Goal: Information Seeking & Learning: Check status

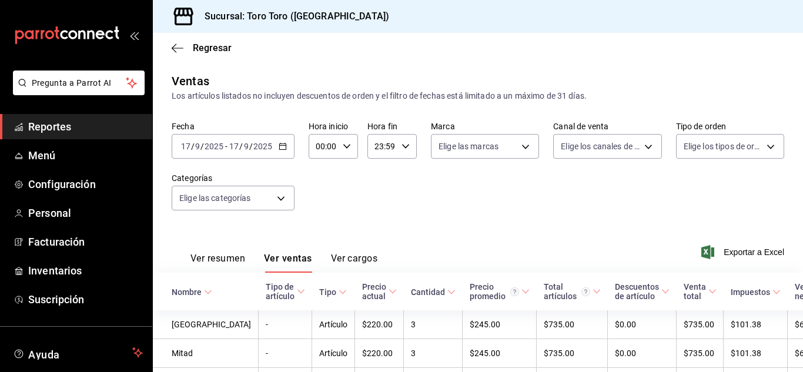
scroll to position [65, 0]
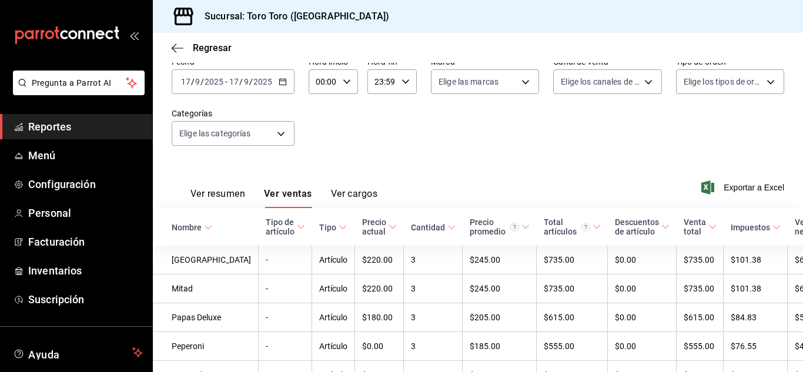
drag, startPoint x: 79, startPoint y: 133, endPoint x: 101, endPoint y: 129, distance: 22.1
click at [79, 133] on span "Reportes" at bounding box center [85, 127] width 115 height 16
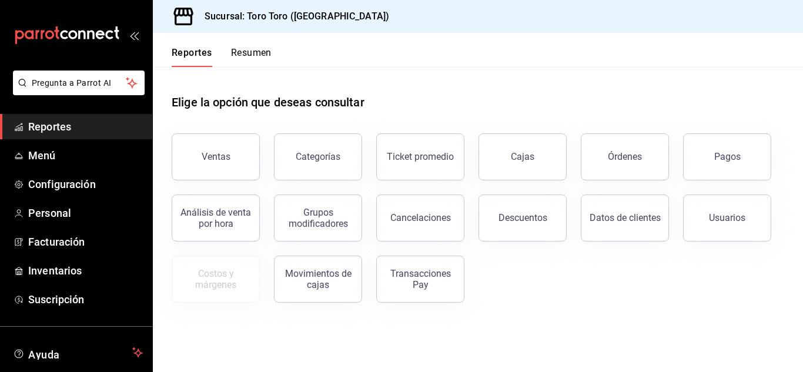
click at [605, 162] on button "Órdenes" at bounding box center [625, 156] width 88 height 47
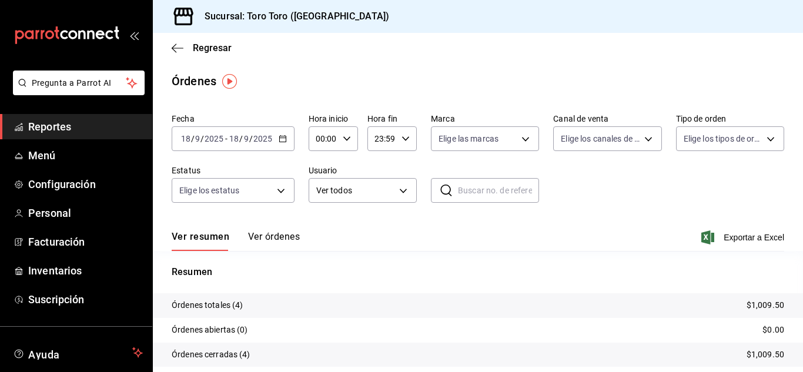
click at [91, 129] on span "Reportes" at bounding box center [85, 127] width 115 height 16
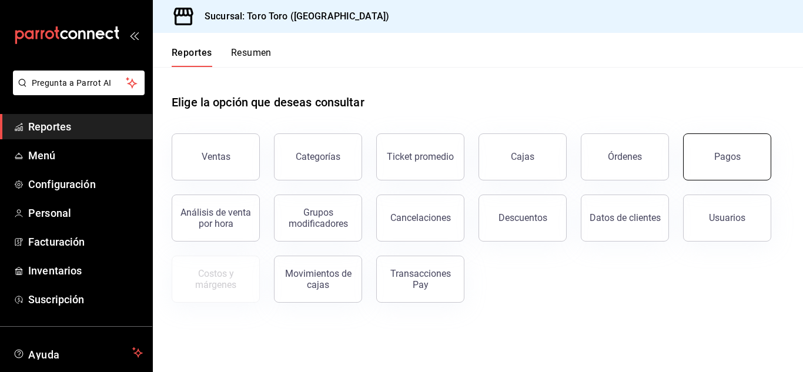
click at [732, 155] on div "Pagos" at bounding box center [727, 156] width 26 height 11
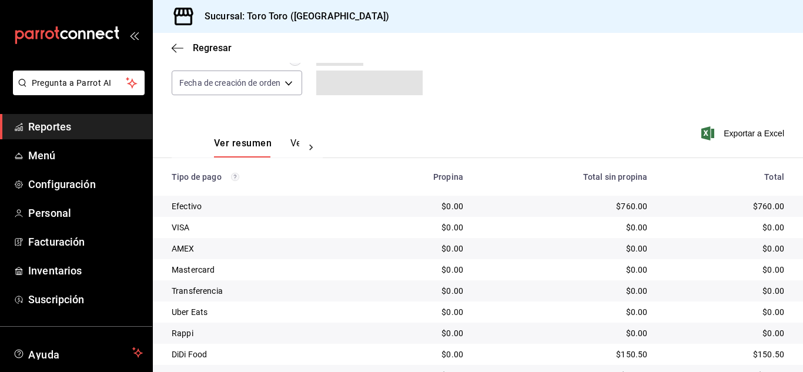
scroll to position [168, 0]
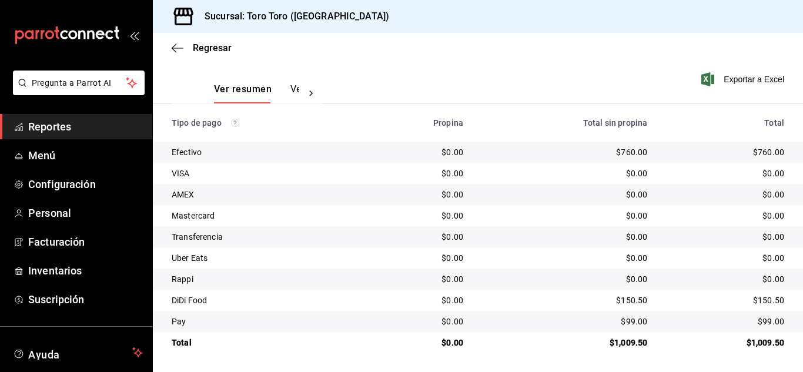
click at [56, 127] on span "Reportes" at bounding box center [85, 127] width 115 height 16
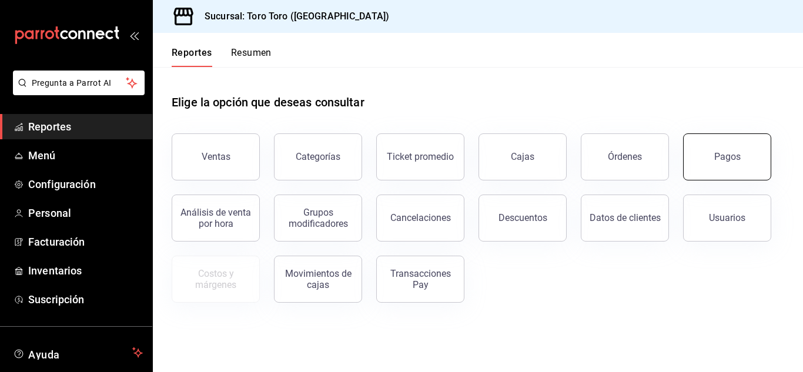
click at [734, 165] on button "Pagos" at bounding box center [727, 156] width 88 height 47
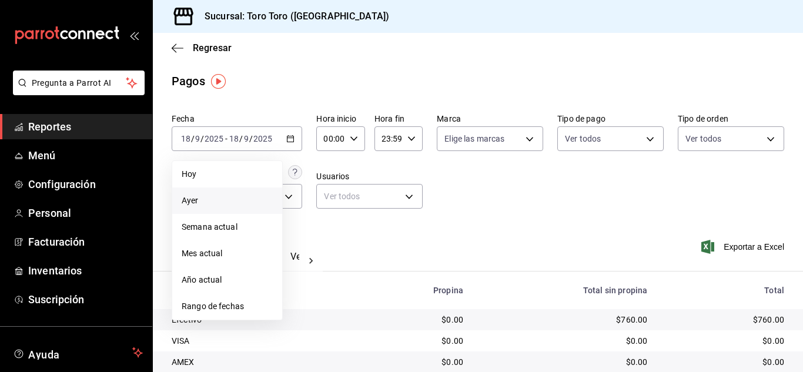
click at [199, 199] on span "Ayer" at bounding box center [227, 201] width 91 height 12
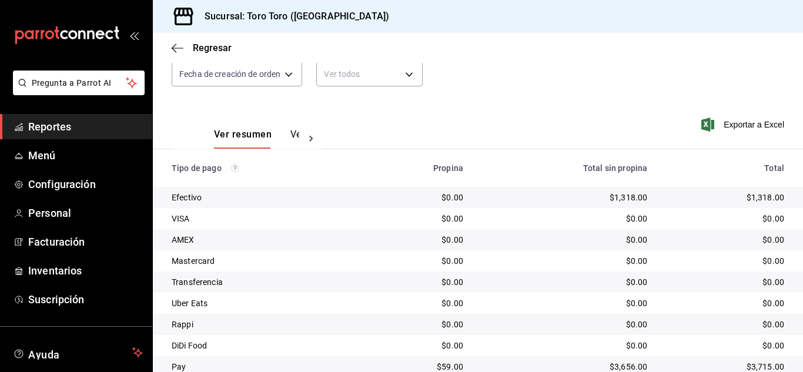
scroll to position [168, 0]
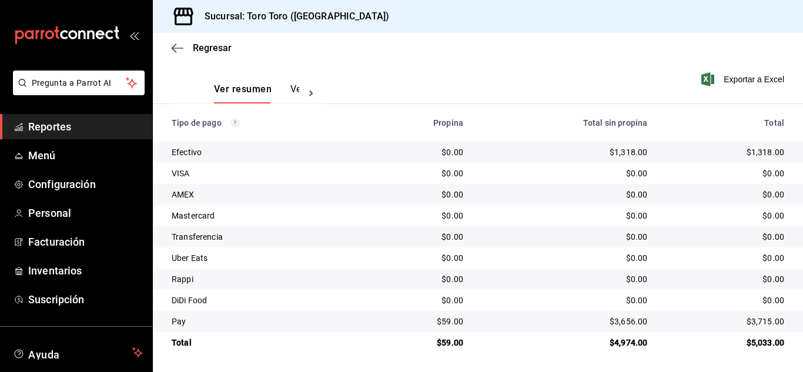
click at [53, 121] on span "Reportes" at bounding box center [85, 127] width 115 height 16
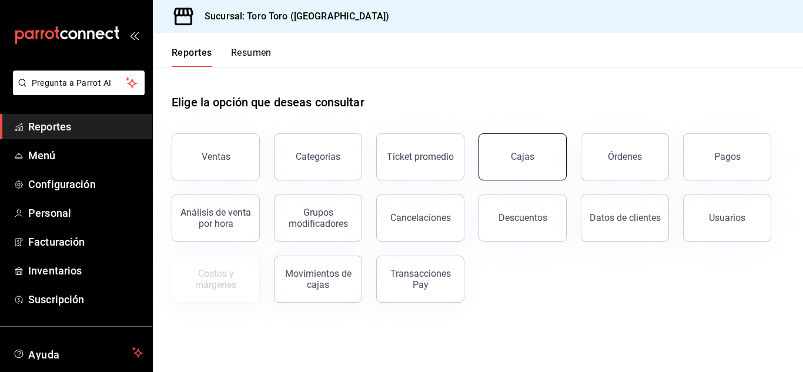
click at [509, 167] on link "Cajas" at bounding box center [522, 156] width 88 height 47
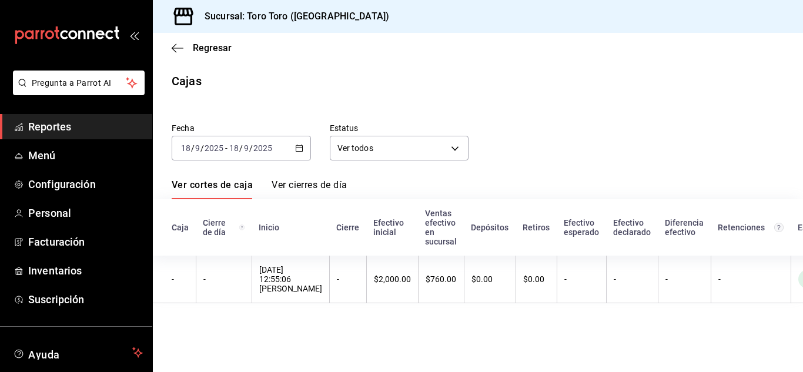
click at [300, 148] on icon "button" at bounding box center [299, 148] width 8 height 8
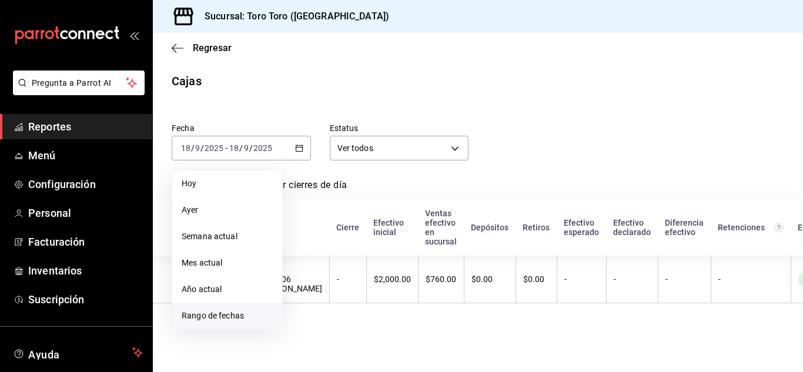
click at [220, 312] on span "Rango de fechas" at bounding box center [227, 316] width 91 height 12
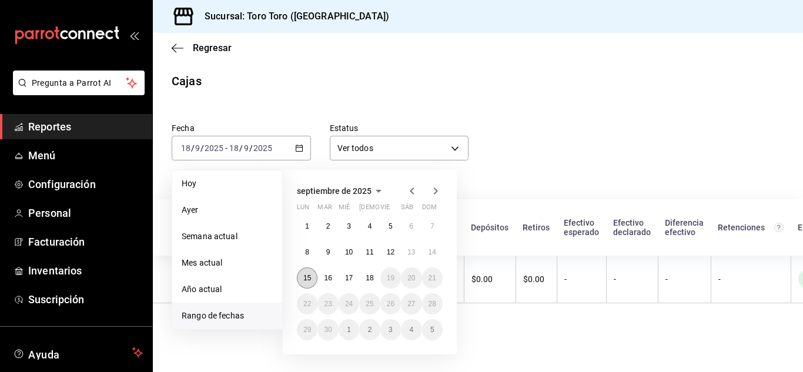
click at [312, 282] on button "15" at bounding box center [307, 277] width 21 height 21
click at [313, 282] on button "15" at bounding box center [307, 277] width 21 height 21
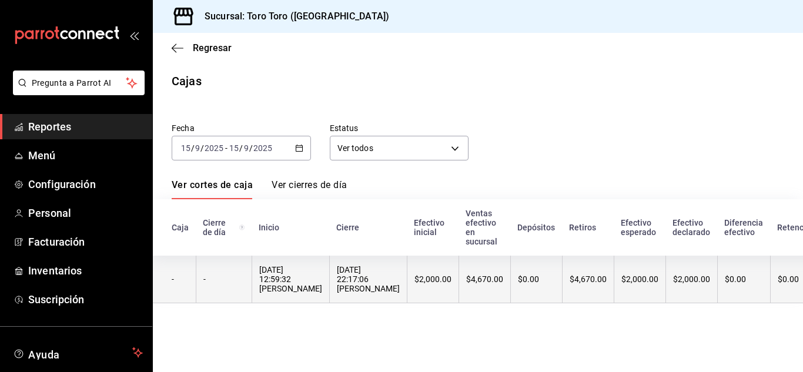
click at [313, 285] on div "15/09/2025 12:59:32 Fernando Delgadillo Arguelles" at bounding box center [290, 279] width 63 height 28
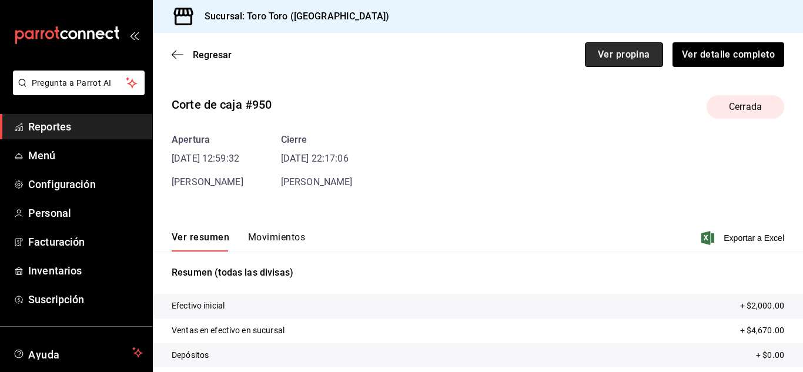
click at [596, 58] on button "Ver propina" at bounding box center [624, 54] width 78 height 25
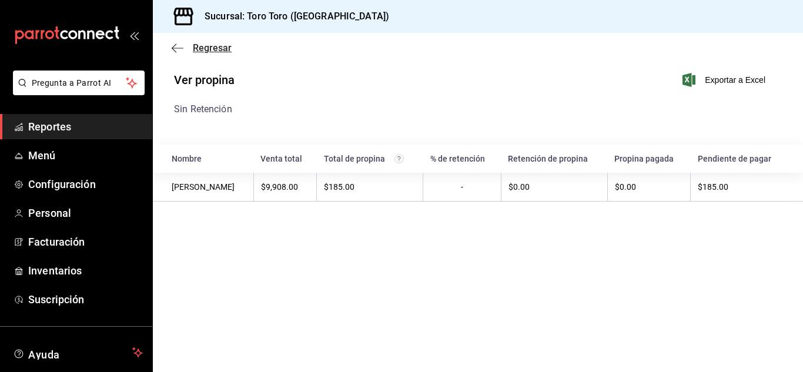
click at [179, 46] on icon "button" at bounding box center [178, 48] width 12 height 11
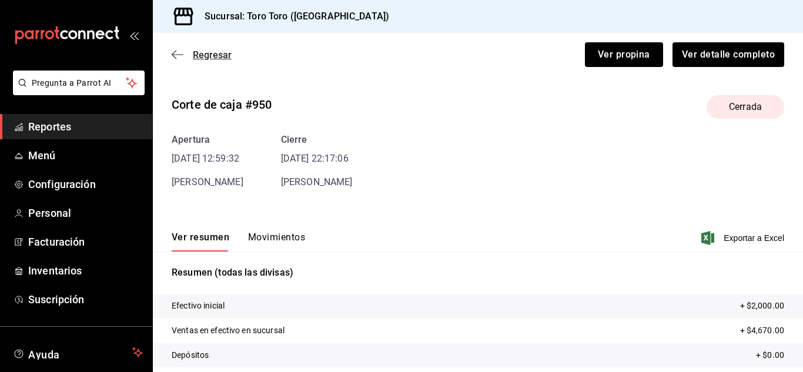
click at [176, 52] on icon "button" at bounding box center [178, 54] width 12 height 11
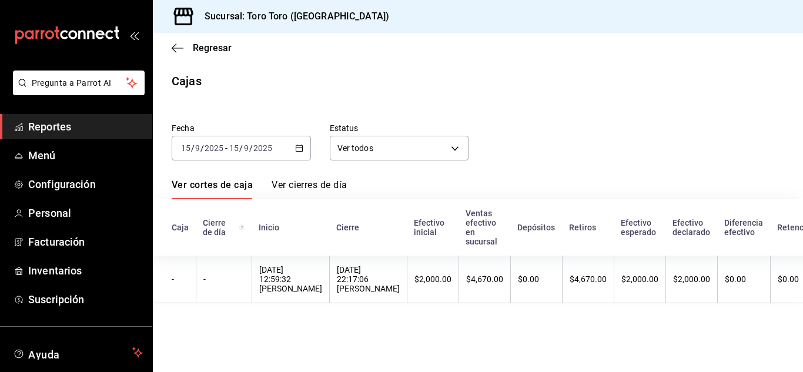
click at [302, 152] on \(Stroke\) "button" at bounding box center [299, 148] width 7 height 6
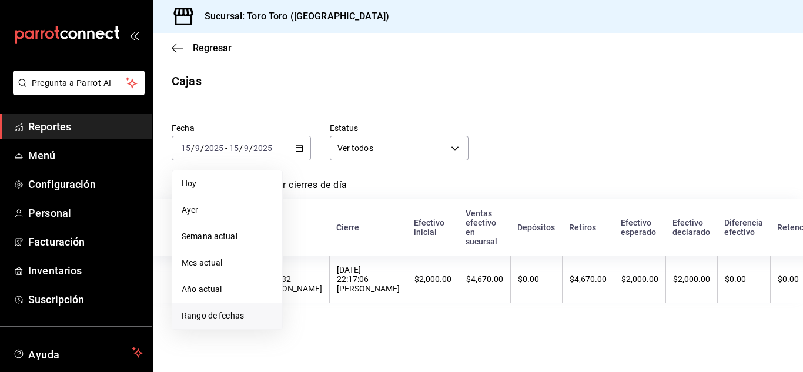
click at [246, 313] on span "Rango de fechas" at bounding box center [227, 316] width 91 height 12
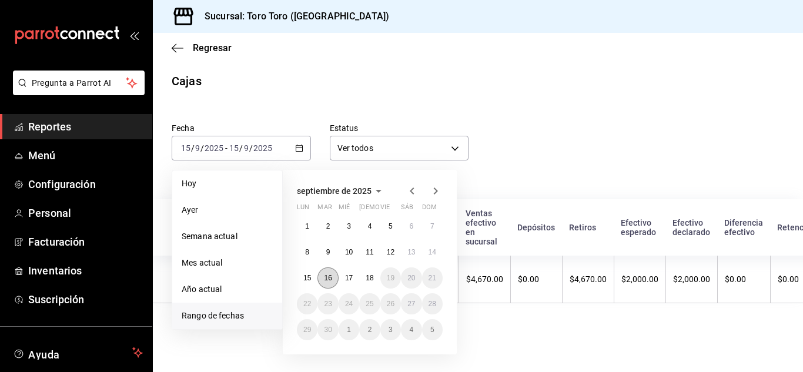
click at [325, 276] on abbr "16" at bounding box center [328, 278] width 8 height 8
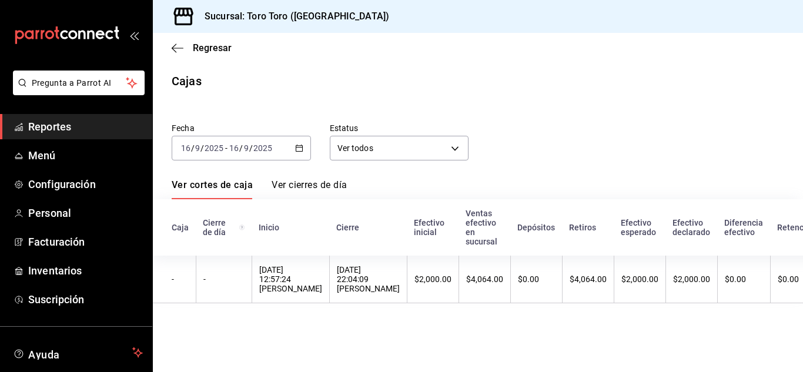
click at [322, 276] on div "16/09/2025 12:57:24 Fernando Delgadillo Arguelles" at bounding box center [290, 279] width 63 height 28
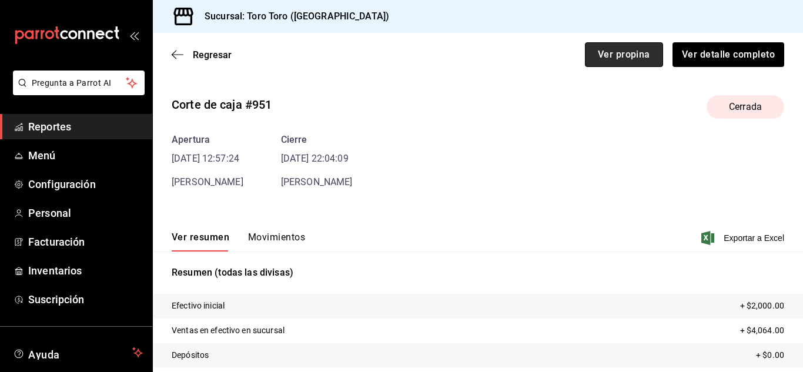
click at [602, 53] on button "Ver propina" at bounding box center [624, 54] width 78 height 25
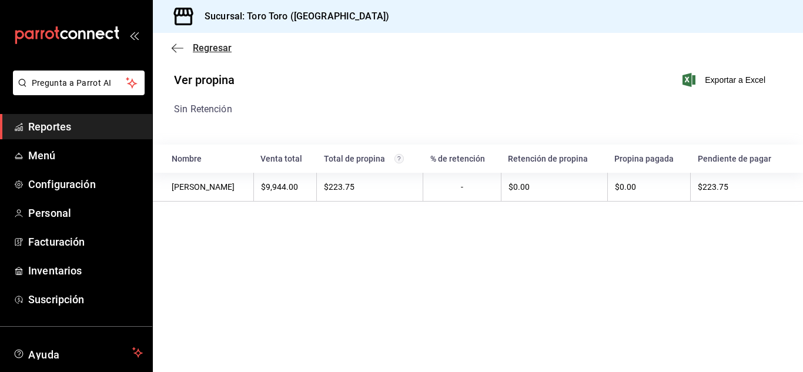
click at [174, 45] on icon "button" at bounding box center [178, 48] width 12 height 11
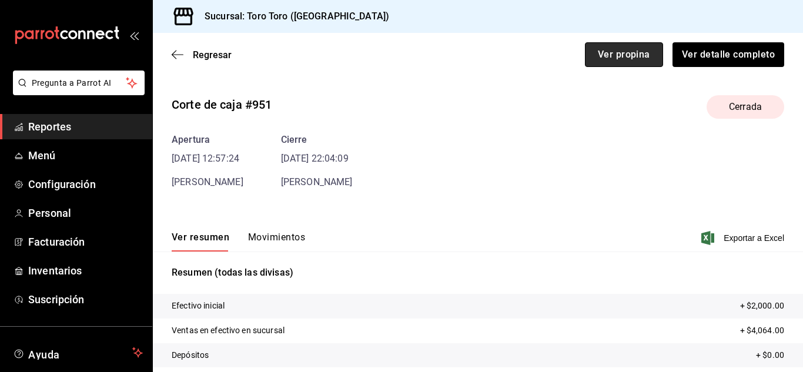
click at [624, 52] on button "Ver propina" at bounding box center [624, 54] width 78 height 25
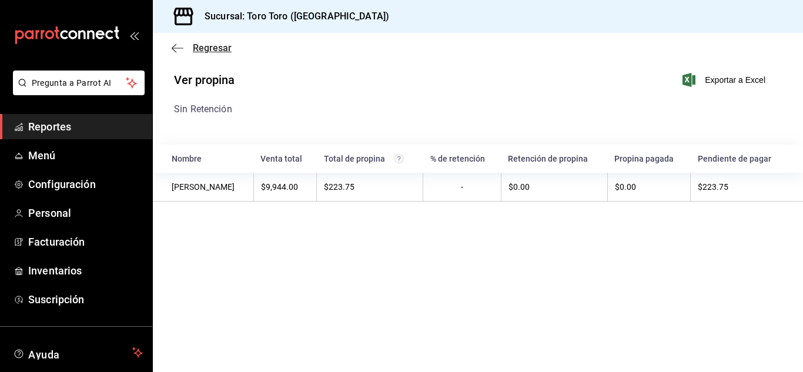
click at [177, 47] on icon "button" at bounding box center [178, 48] width 12 height 11
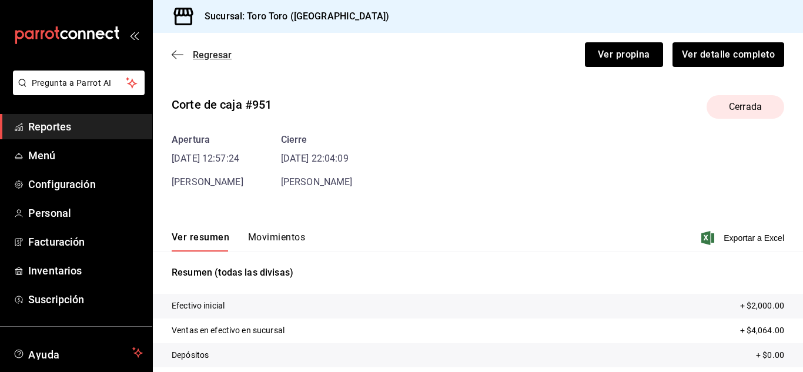
click at [182, 58] on icon "button" at bounding box center [178, 54] width 12 height 11
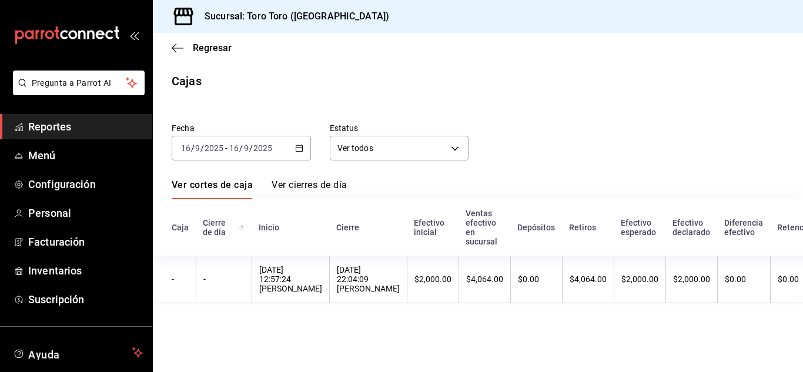
click at [292, 150] on div "2025-09-16 16 / 9 / 2025 - 2025-09-16 16 / 9 / 2025" at bounding box center [241, 148] width 139 height 25
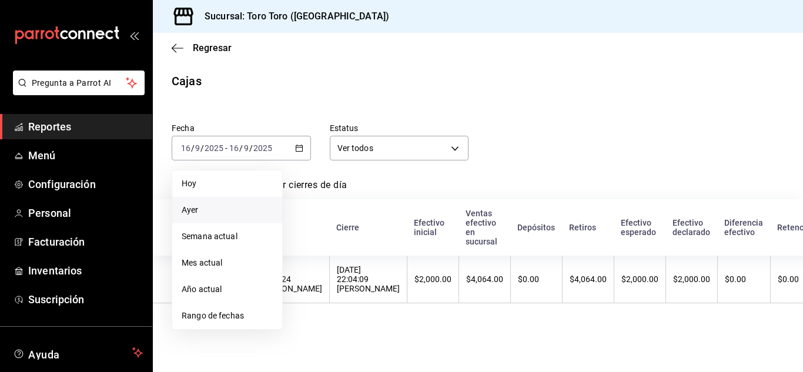
click at [199, 206] on span "Ayer" at bounding box center [227, 210] width 91 height 12
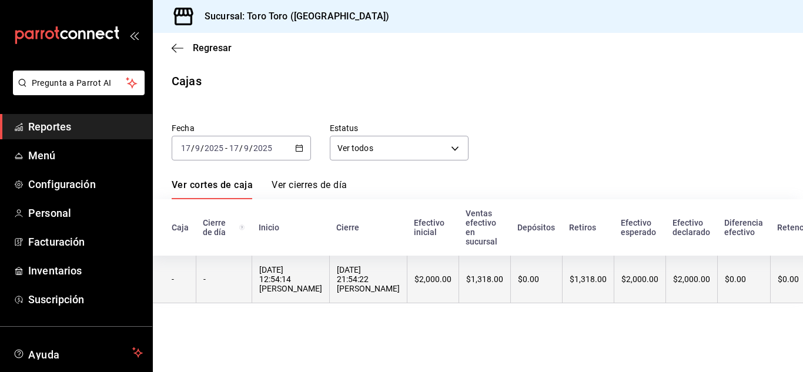
click at [294, 277] on div "17/09/2025 12:54:14 Fernando Delgadillo Arguelles" at bounding box center [290, 279] width 63 height 28
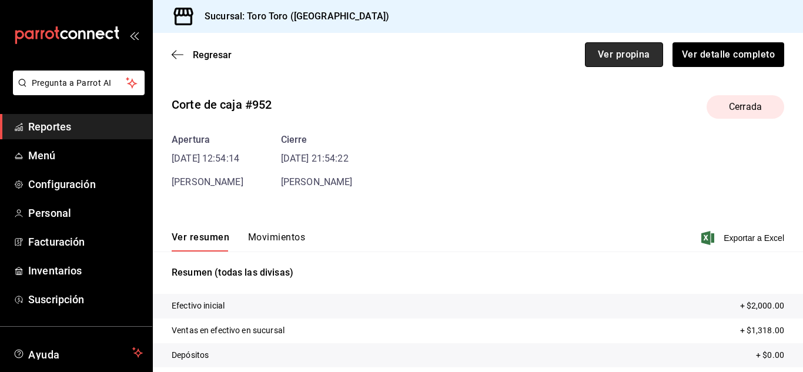
click at [621, 58] on button "Ver propina" at bounding box center [624, 54] width 78 height 25
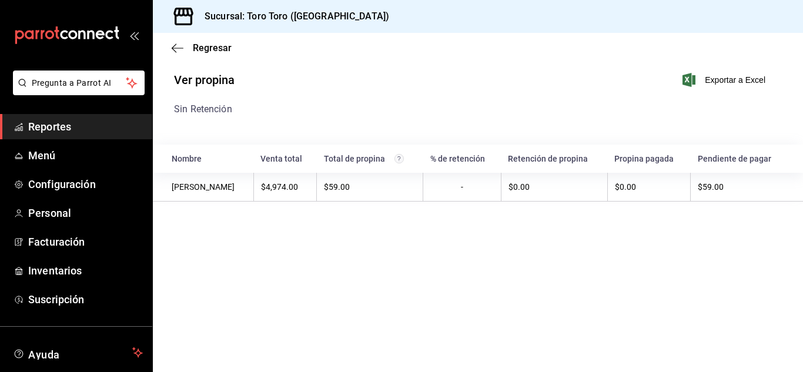
click at [99, 129] on span "Reportes" at bounding box center [85, 127] width 115 height 16
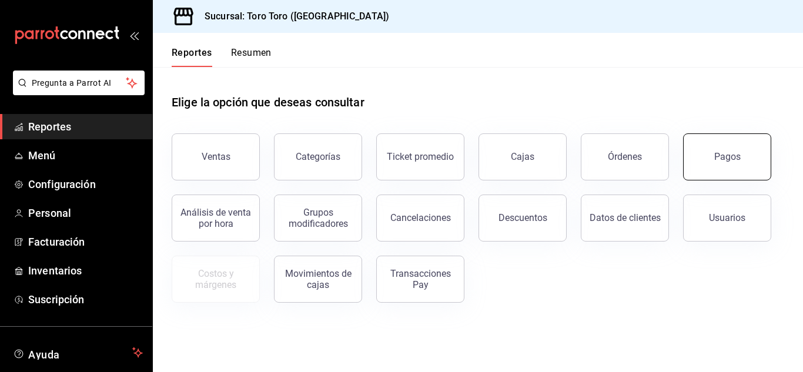
click at [726, 156] on div "Pagos" at bounding box center [727, 156] width 26 height 11
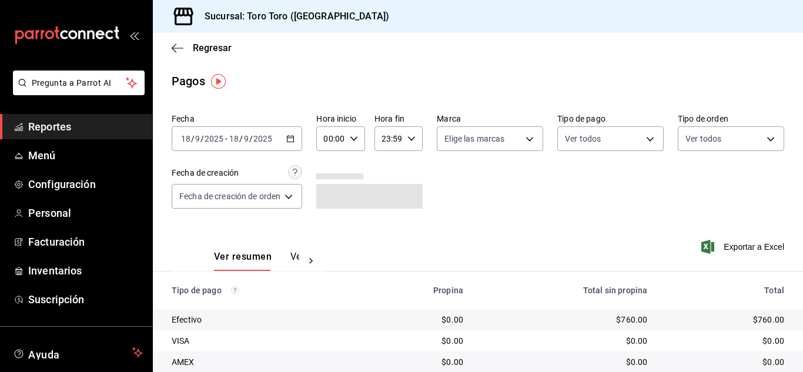
click at [292, 140] on icon "button" at bounding box center [290, 139] width 8 height 8
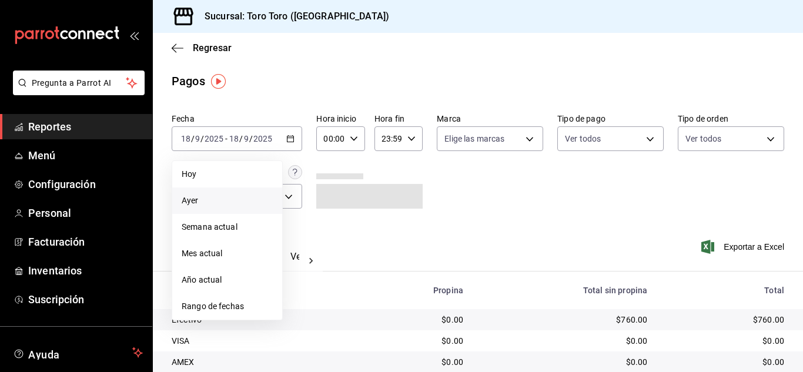
click at [210, 198] on span "Ayer" at bounding box center [227, 201] width 91 height 12
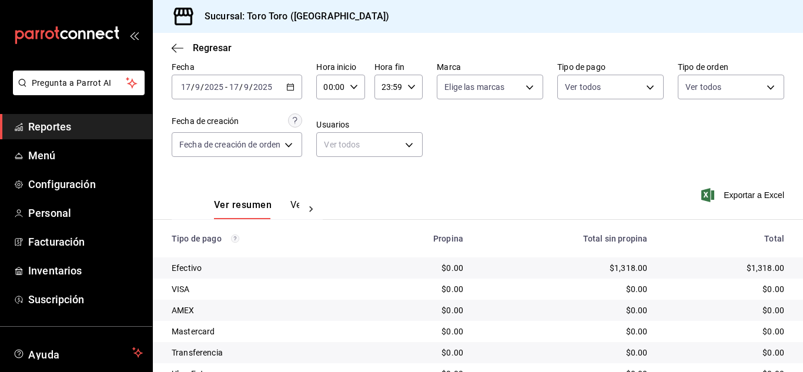
scroll to position [51, 0]
click at [56, 128] on span "Reportes" at bounding box center [85, 127] width 115 height 16
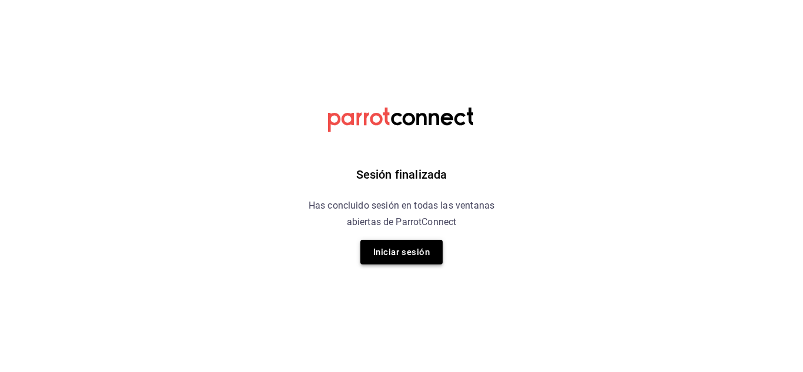
click at [410, 248] on button "Iniciar sesión" at bounding box center [401, 252] width 82 height 25
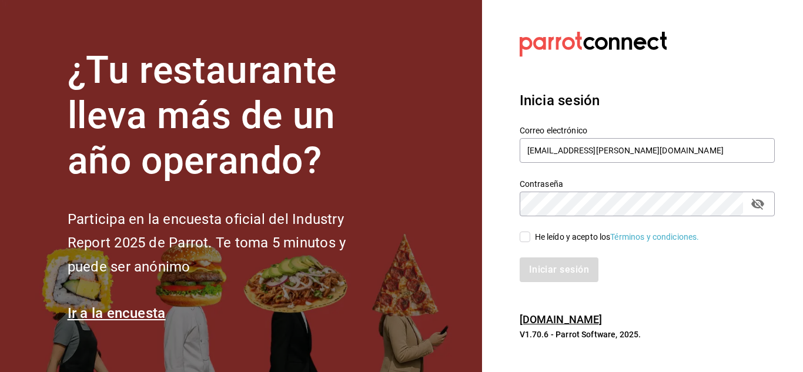
click at [520, 236] on input "He leído y acepto los Términos y condiciones." at bounding box center [525, 237] width 11 height 11
checkbox input "true"
click at [541, 269] on button "Iniciar sesión" at bounding box center [560, 269] width 80 height 25
